Goal: Navigation & Orientation: Find specific page/section

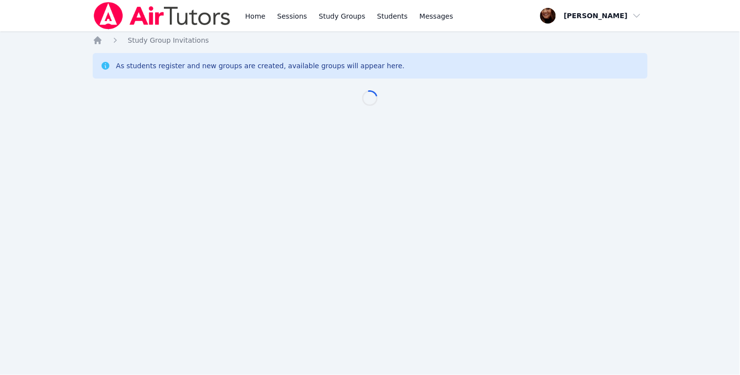
click at [87, 202] on div "Home Sessions Study Groups Students Messages Open user menu [PERSON_NAME] Open …" at bounding box center [370, 187] width 740 height 375
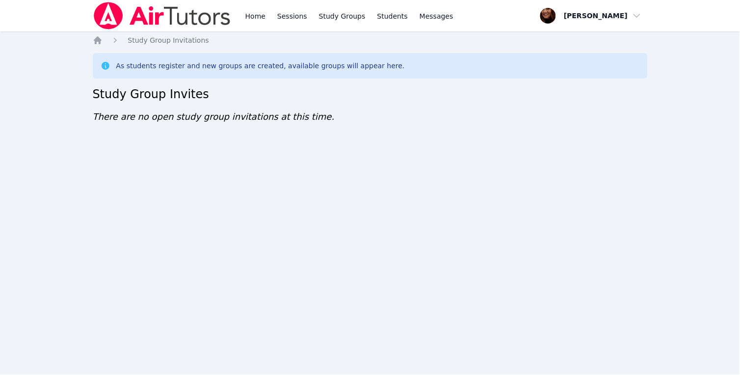
click at [87, 212] on div "Home Sessions Study Groups Students Messages Open user menu Kimberly Sibley Ope…" at bounding box center [370, 187] width 740 height 375
click at [87, 204] on div "Home Sessions Study Groups Students Messages Open user menu Kimberly Sibley Ope…" at bounding box center [370, 187] width 740 height 375
click at [82, 208] on div "Home Sessions Study Groups Students Messages Open user menu Kimberly Sibley Ope…" at bounding box center [370, 187] width 740 height 375
click at [76, 210] on div "Home Sessions Study Groups Students Messages Open user menu Kimberly Sibley Ope…" at bounding box center [370, 187] width 740 height 375
click at [76, 209] on div "Home Sessions Study Groups Students Messages Open user menu Kimberly Sibley Ope…" at bounding box center [370, 187] width 740 height 375
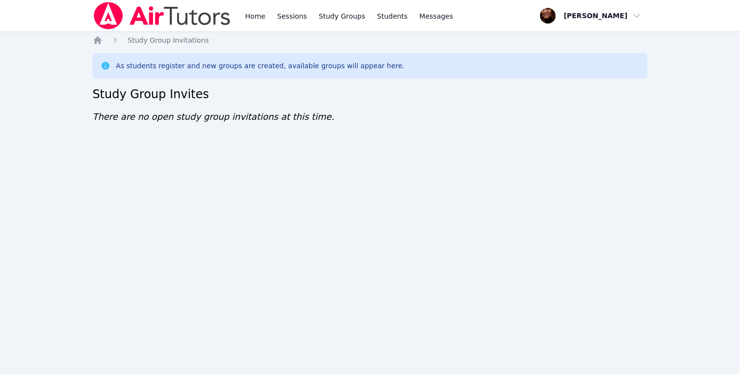
click at [86, 207] on div "Home Sessions Study Groups Students Messages Open user menu Kimberly Sibley Ope…" at bounding box center [370, 187] width 740 height 375
click at [76, 212] on div "Home Sessions Study Groups Students Messages Open user menu Kimberly Sibley Ope…" at bounding box center [370, 187] width 740 height 375
click at [234, 178] on div "Home Sessions Study Groups Students Messages Open user menu Kimberly Sibley Ope…" at bounding box center [370, 187] width 740 height 375
click at [236, 187] on div "Home Sessions Study Groups Students Messages Open user menu Kimberly Sibley Ope…" at bounding box center [370, 187] width 740 height 375
click at [228, 183] on div "Home Sessions Study Groups Students Messages Open user menu Kimberly Sibley Ope…" at bounding box center [370, 187] width 740 height 375
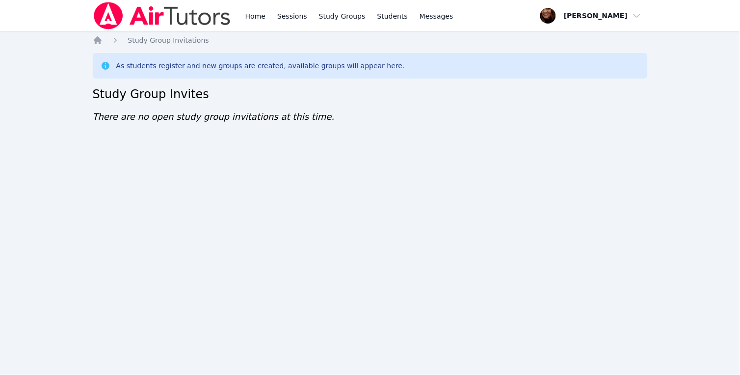
click at [228, 185] on div "Home Sessions Study Groups Students Messages Open user menu Kimberly Sibley Ope…" at bounding box center [370, 187] width 740 height 375
click at [233, 189] on div "Home Sessions Study Groups Students Messages Open user menu Kimberly Sibley Ope…" at bounding box center [370, 187] width 740 height 375
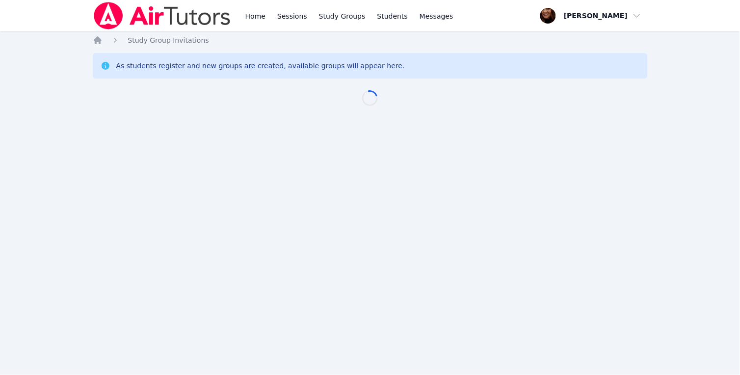
click at [67, 59] on body "Home Sessions Study Groups Students Messages Open user menu [PERSON_NAME] Open …" at bounding box center [370, 187] width 740 height 375
